Goal: Information Seeking & Learning: Learn about a topic

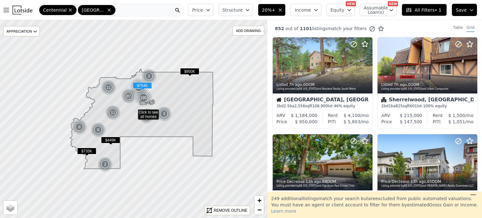
scroll to position [261, 0]
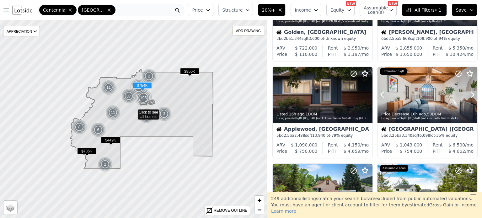
click at [409, 103] on div at bounding box center [427, 108] width 100 height 11
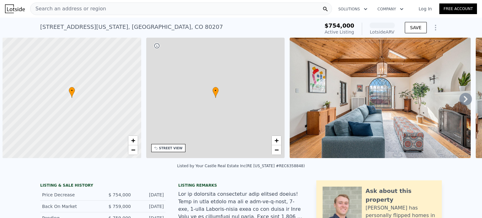
scroll to position [0, 3]
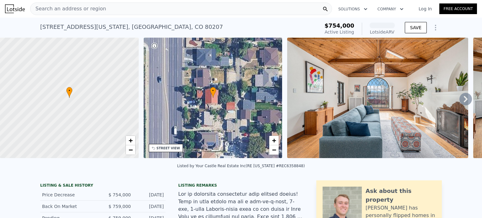
click at [64, 10] on span "Search an address or region" at bounding box center [68, 9] width 76 height 8
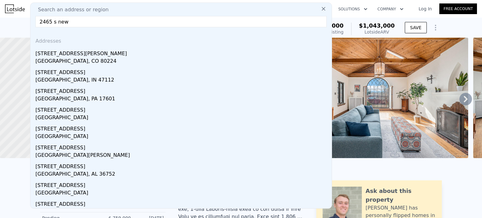
type input "2465 s new"
click at [65, 63] on div "[GEOGRAPHIC_DATA], CO 80224" at bounding box center [182, 61] width 294 height 9
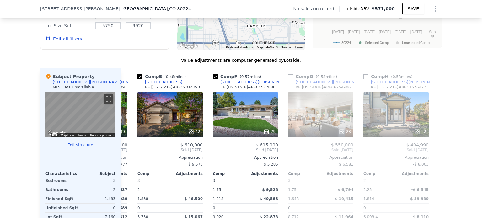
scroll to position [0, 291]
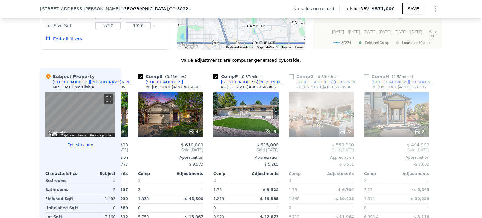
click at [258, 123] on div "29" at bounding box center [245, 114] width 65 height 45
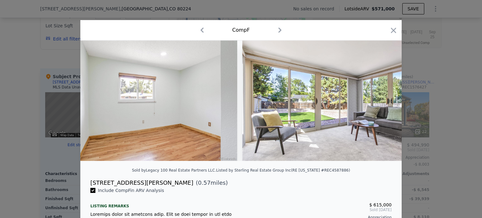
scroll to position [0, 3283]
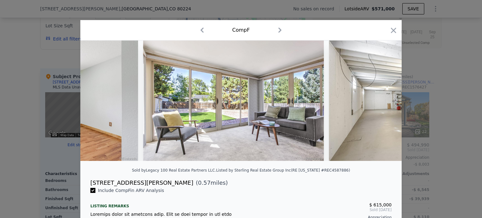
click at [391, 27] on icon "button" at bounding box center [393, 30] width 9 height 9
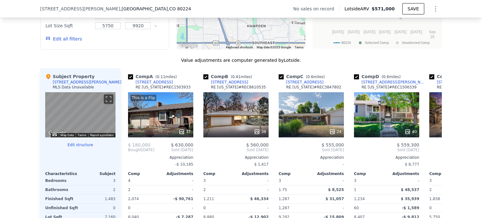
click at [83, 87] on div "Subject Property [STREET_ADDRESS][PERSON_NAME] MLS Data Unavailable" at bounding box center [80, 82] width 70 height 19
copy div "[STREET_ADDRESS][PERSON_NAME]"
